Goal: Information Seeking & Learning: Learn about a topic

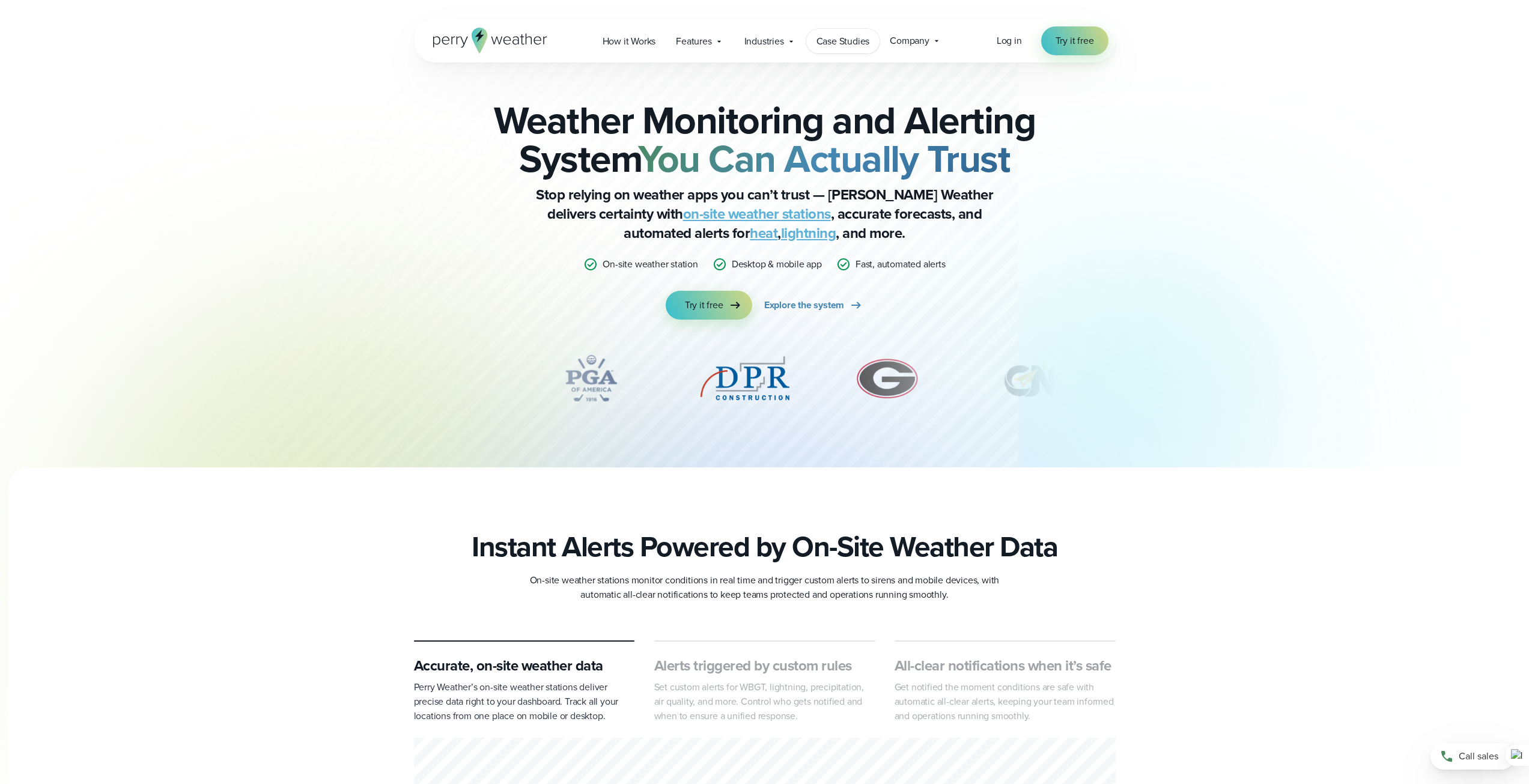
click at [854, 48] on span "Case Studies" at bounding box center [842, 41] width 53 height 14
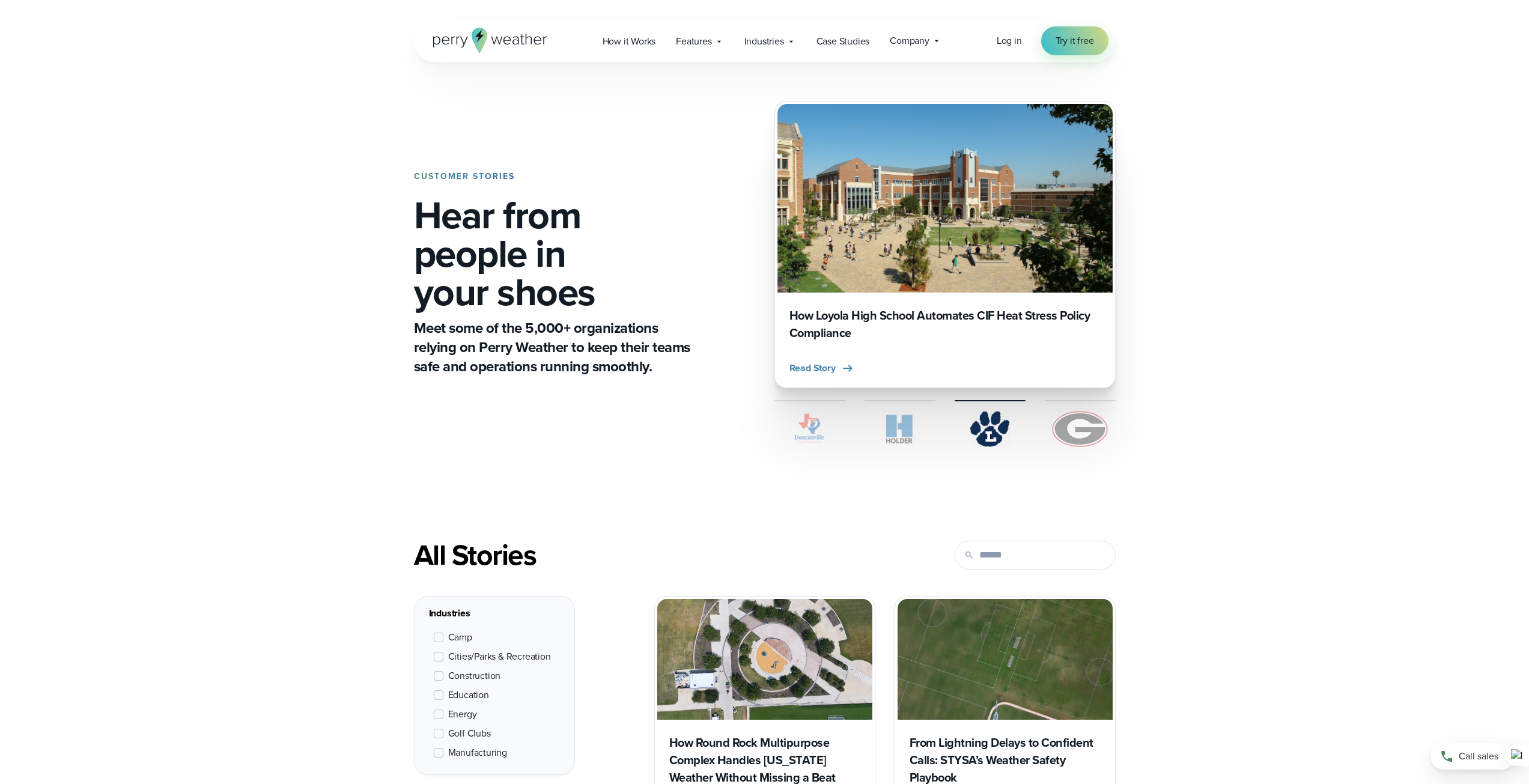
click at [496, 42] on icon at bounding box center [491, 41] width 115 height 25
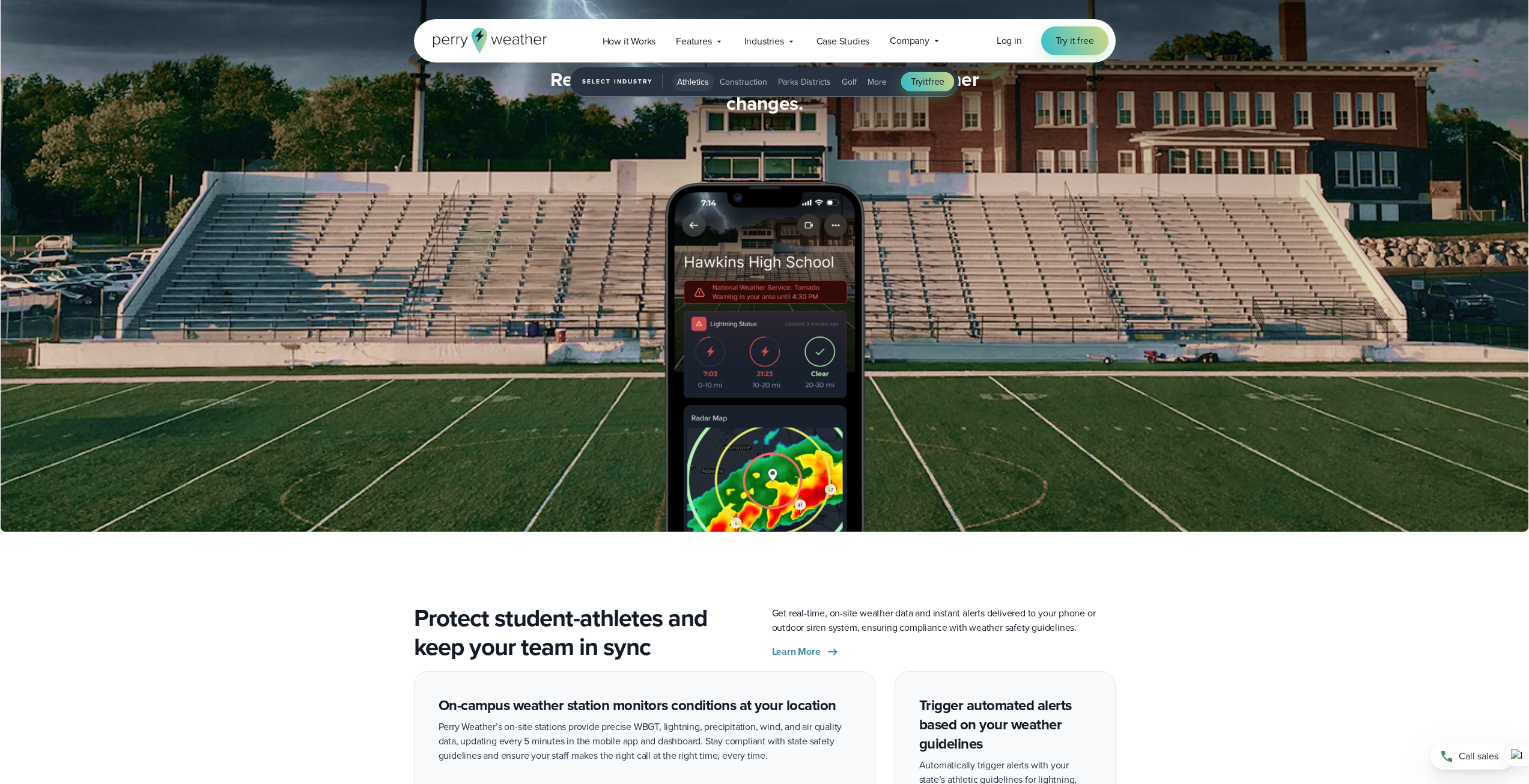
scroll to position [1682, 0]
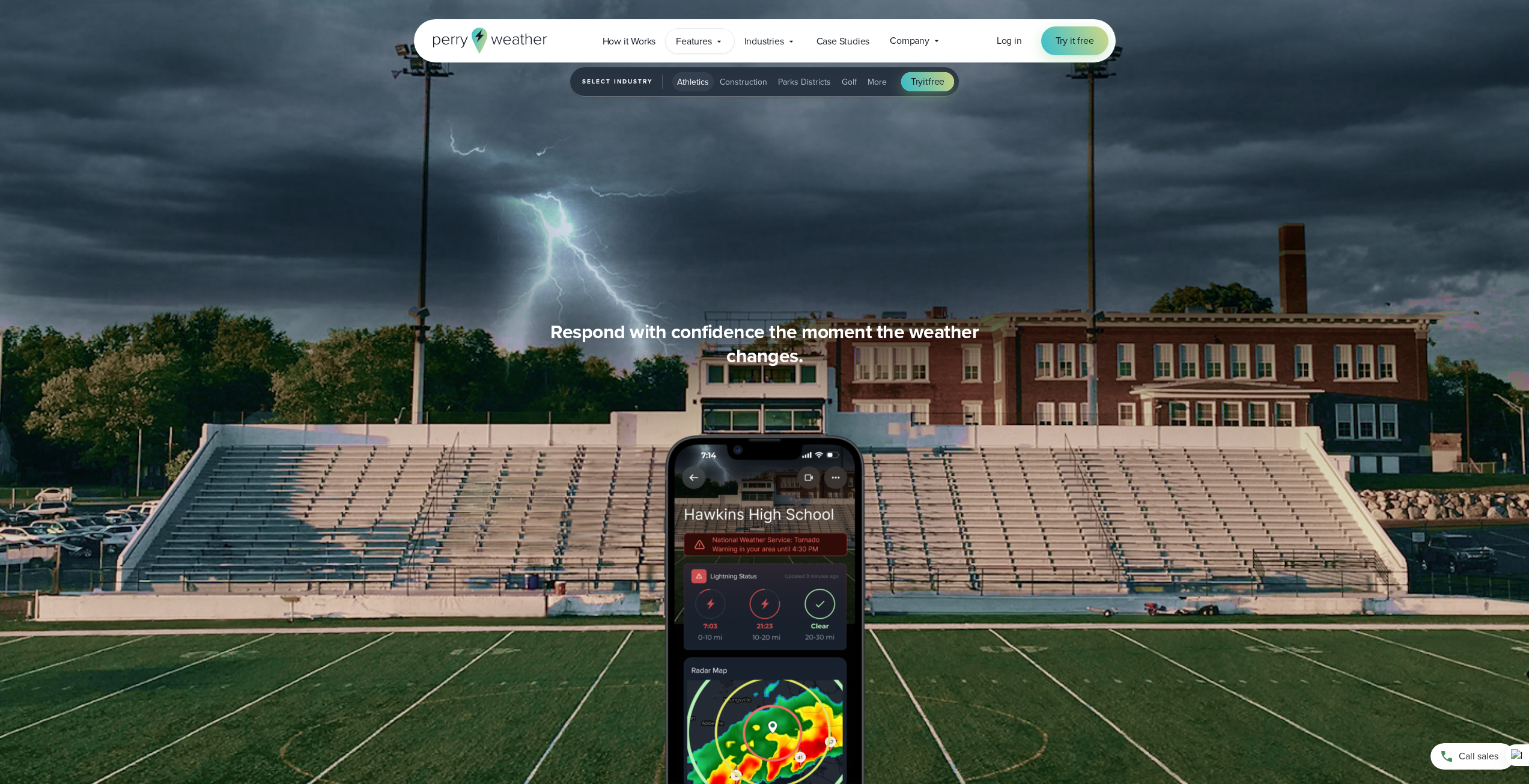
click at [726, 45] on div "Features Explore All Features Explore Perry Weather's on-site weather hardware …" at bounding box center [699, 41] width 68 height 25
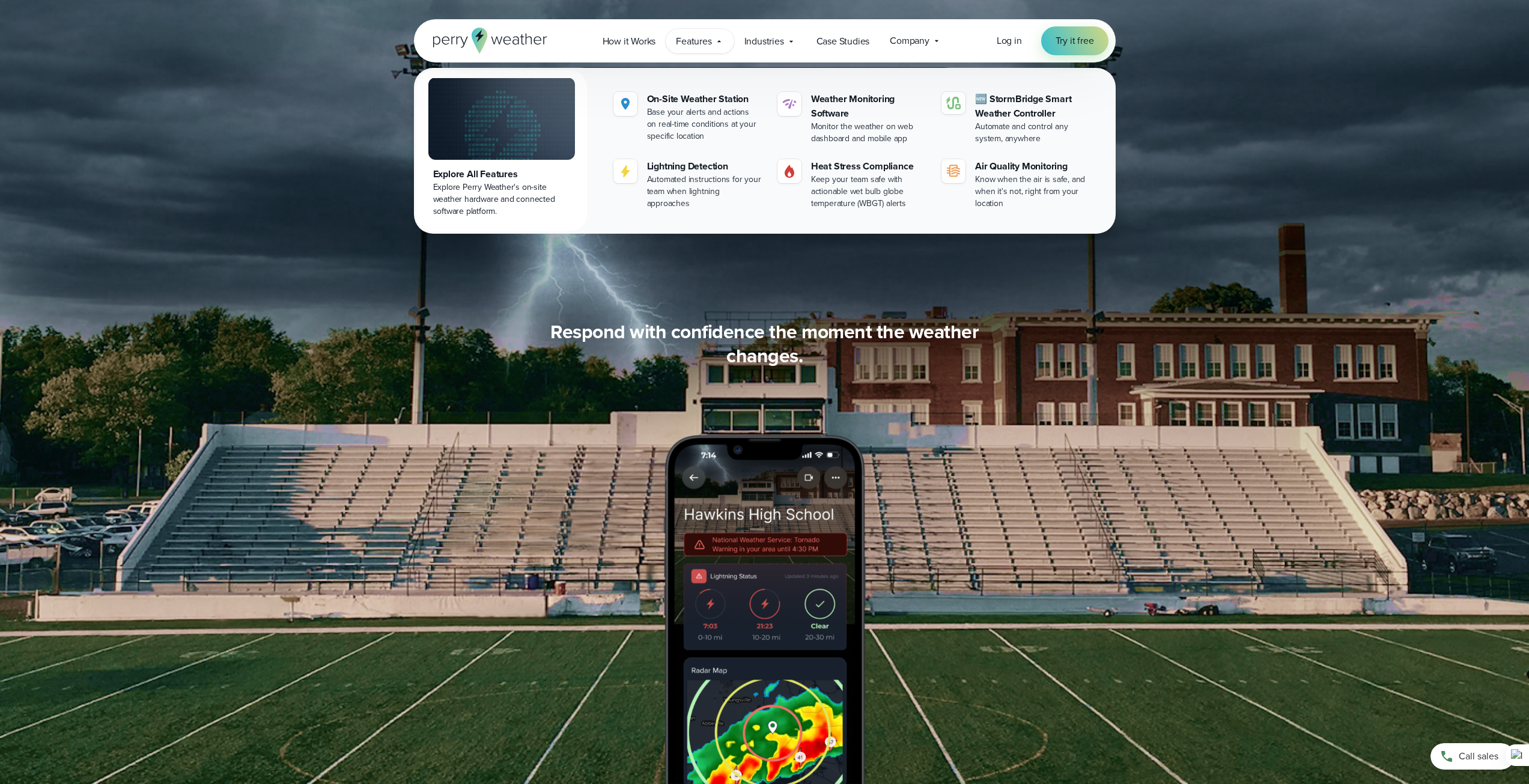
click at [531, 380] on div "Stay ahead of changing weather conditions at your campus… Respond with confiden…" at bounding box center [764, 552] width 702 height 465
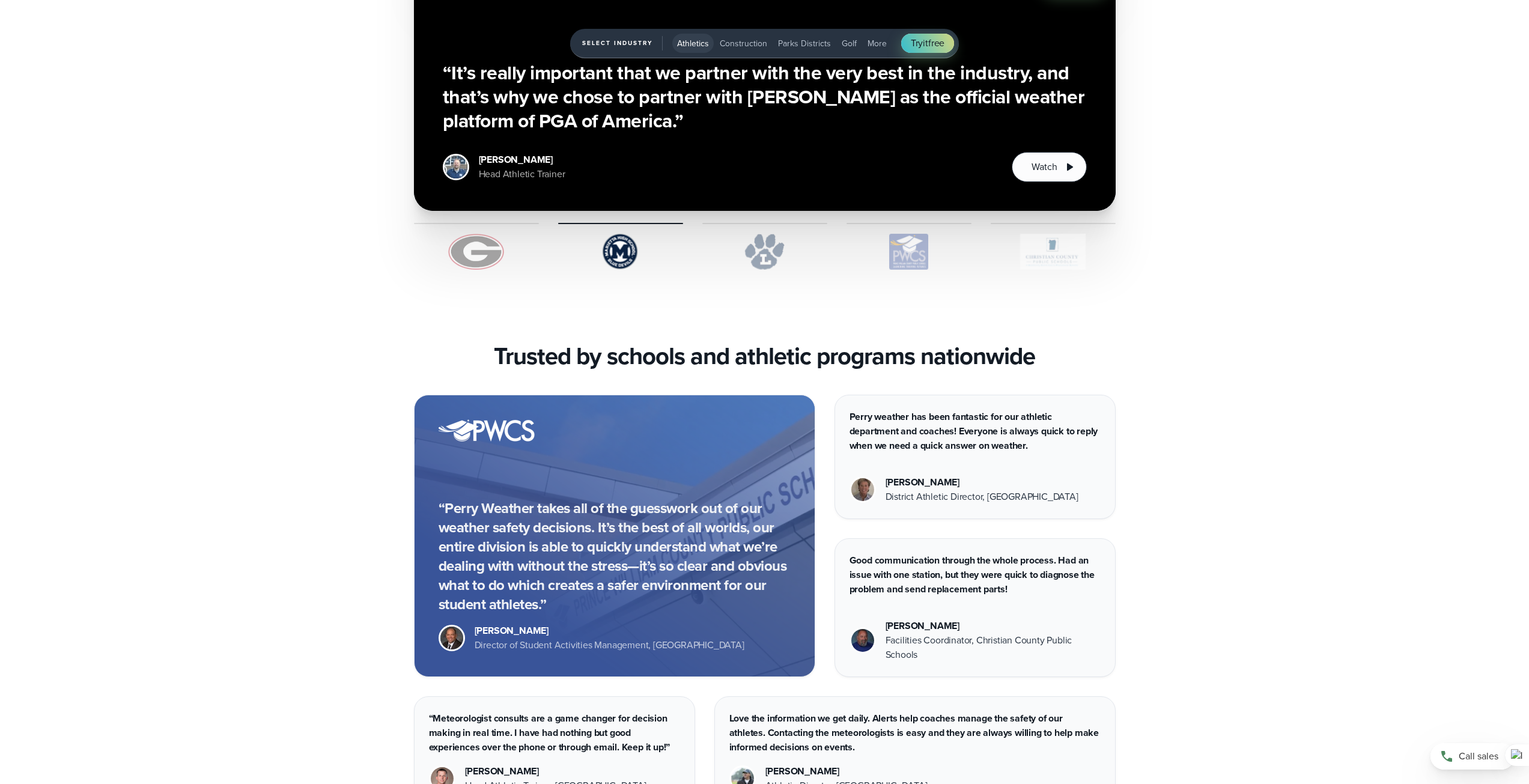
scroll to position [3783, 0]
